Goal: Contribute content

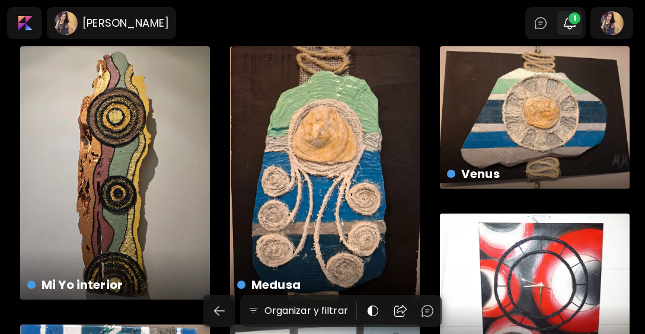
click at [578, 22] on span "1" at bounding box center [575, 18] width 12 height 12
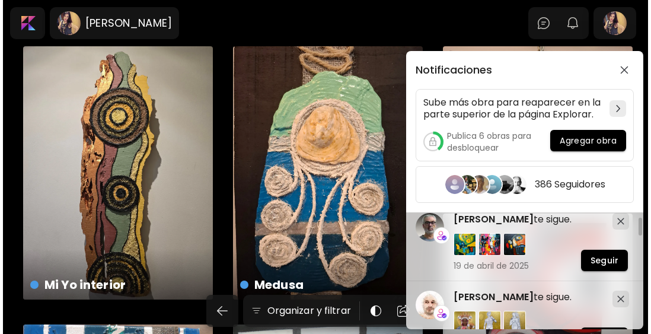
scroll to position [237, 0]
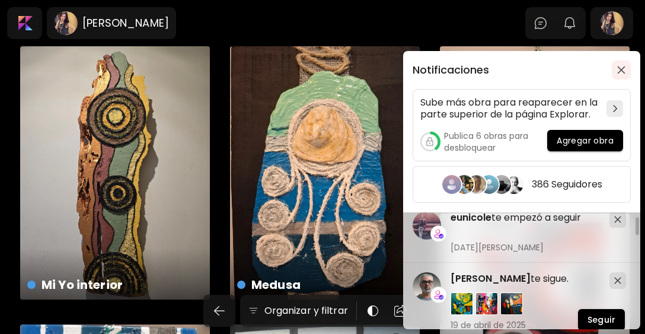
click at [622, 71] on img "button" at bounding box center [622, 70] width 8 height 8
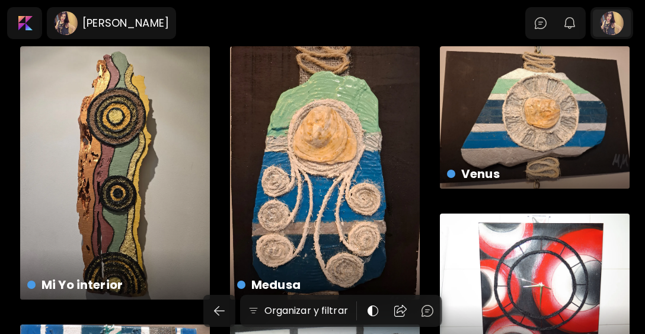
click at [610, 23] on div at bounding box center [612, 22] width 38 height 27
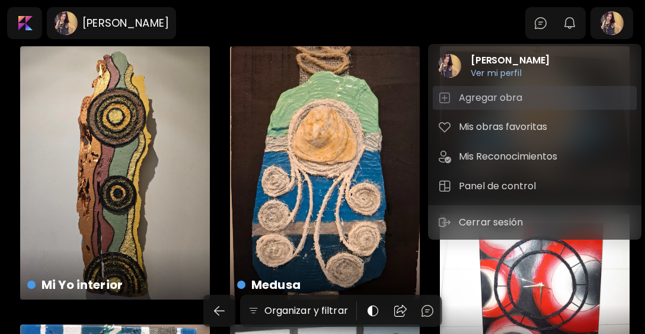
click at [480, 96] on h5 "Agregar obra" at bounding box center [492, 98] width 67 height 14
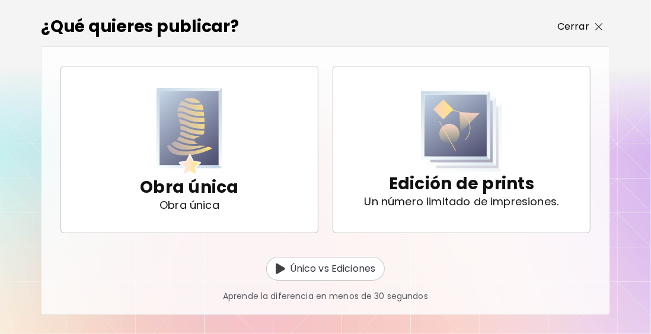
click at [591, 24] on span "Cerrar" at bounding box center [581, 27] width 46 height 14
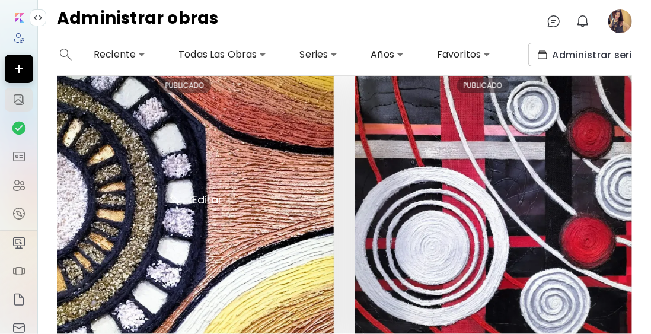
scroll to position [1897, 0]
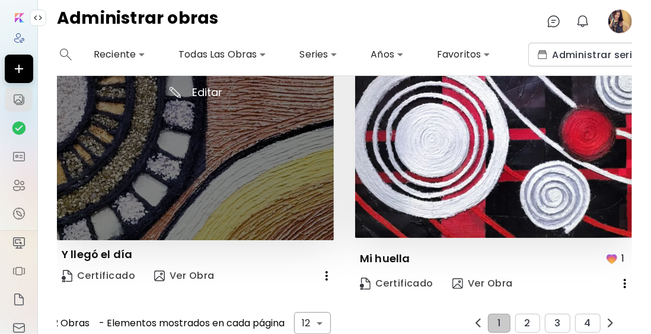
click at [246, 150] on img at bounding box center [195, 100] width 277 height 279
